Goal: Obtain resource: Obtain resource

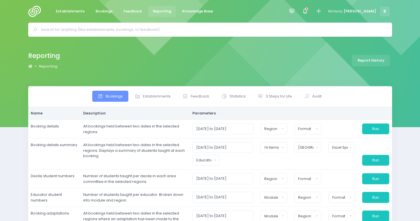
select select
select select "Central"
select select "excel"
select select
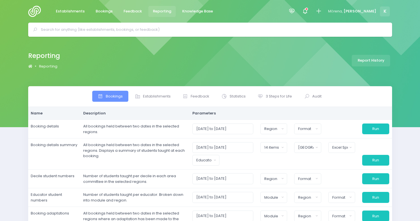
select select
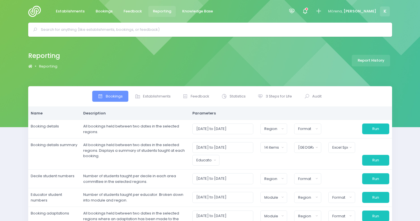
select select
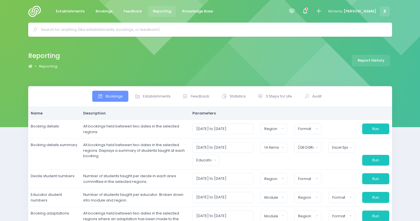
select select
